Goal: Find specific page/section: Find specific page/section

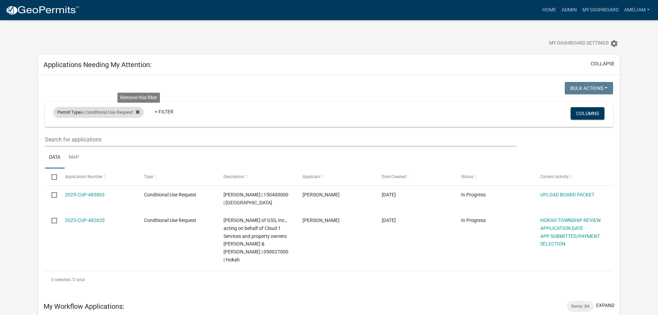
click at [140, 114] on icon at bounding box center [138, 112] width 4 height 6
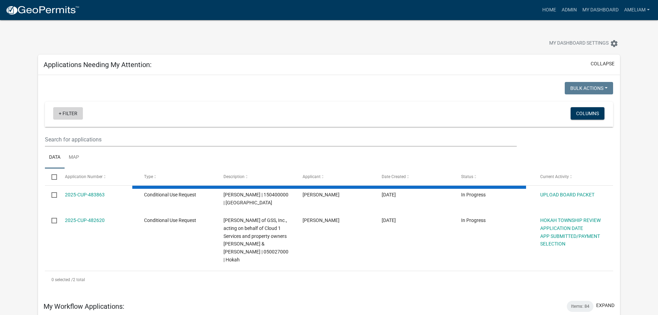
click at [73, 115] on link "+ Filter" at bounding box center [68, 113] width 30 height 12
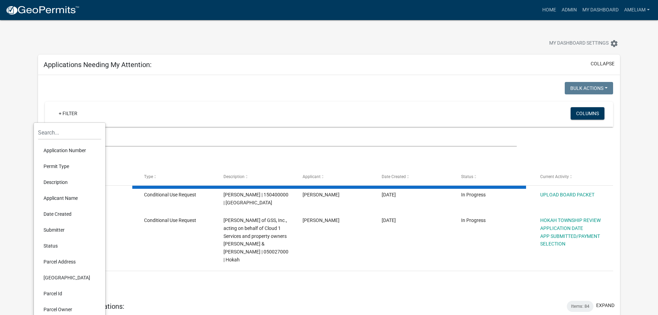
select select "3: 100"
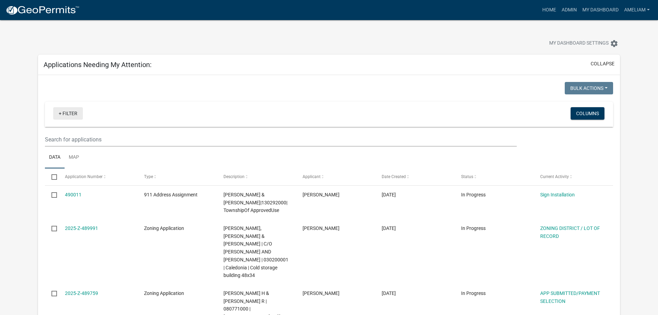
click at [58, 115] on link "+ Filter" at bounding box center [68, 113] width 30 height 12
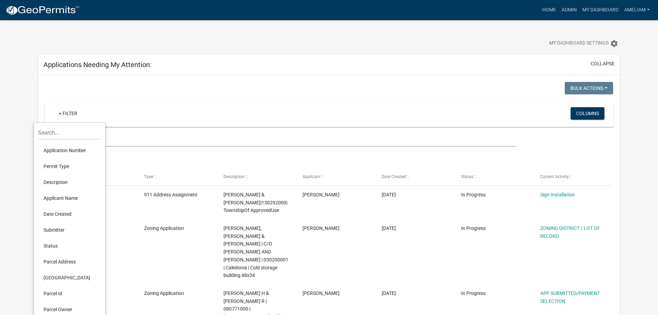
click at [221, 155] on ul "Data Map" at bounding box center [329, 157] width 568 height 22
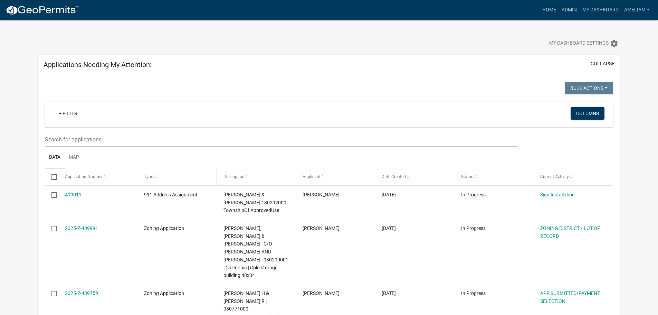
click at [159, 174] on div "Type" at bounding box center [177, 176] width 66 height 7
click at [156, 177] on span at bounding box center [155, 176] width 4 height 5
